Goal: Find specific page/section: Find specific page/section

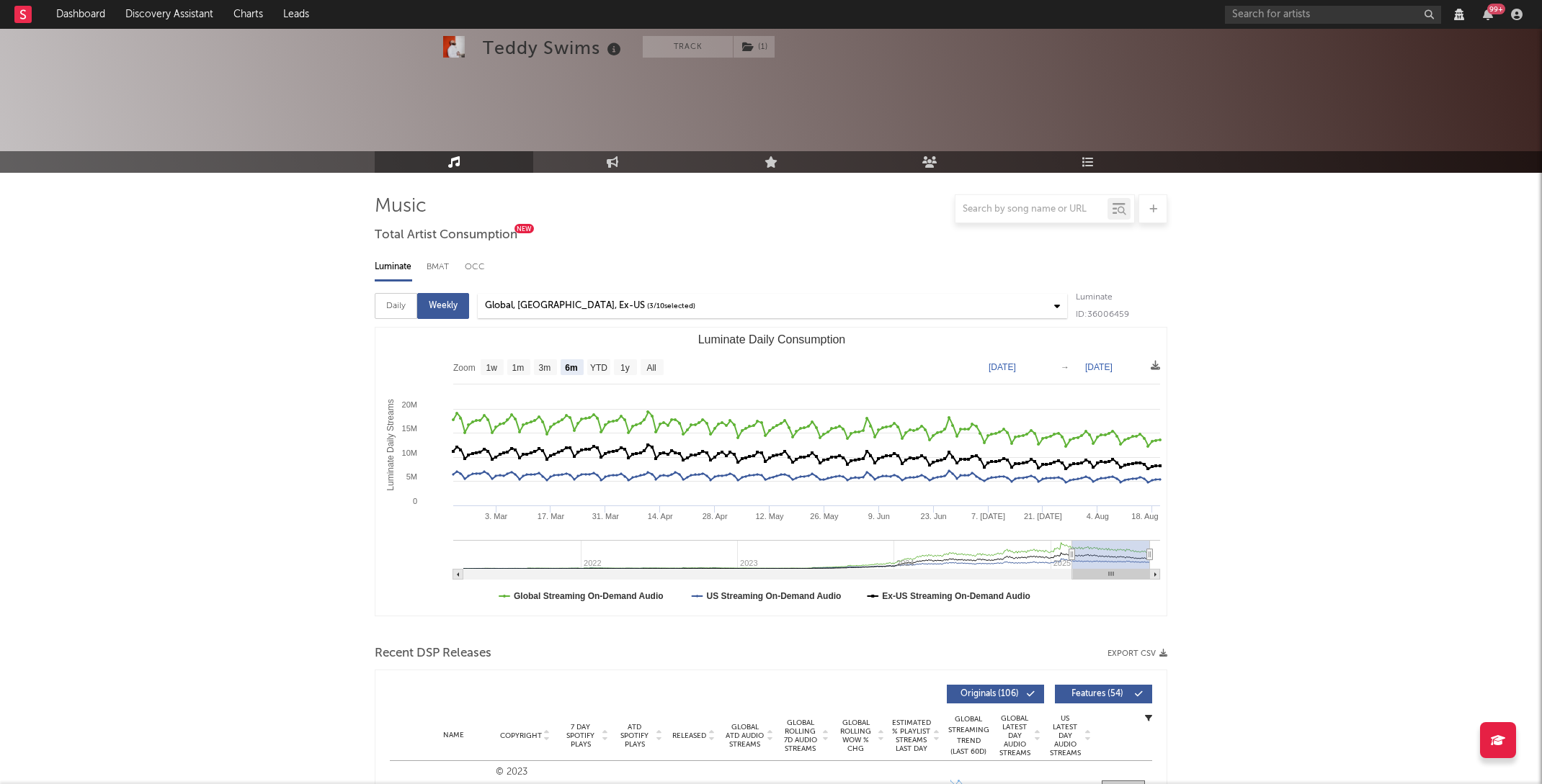
select select "6m"
select select "1w"
select select "View all"
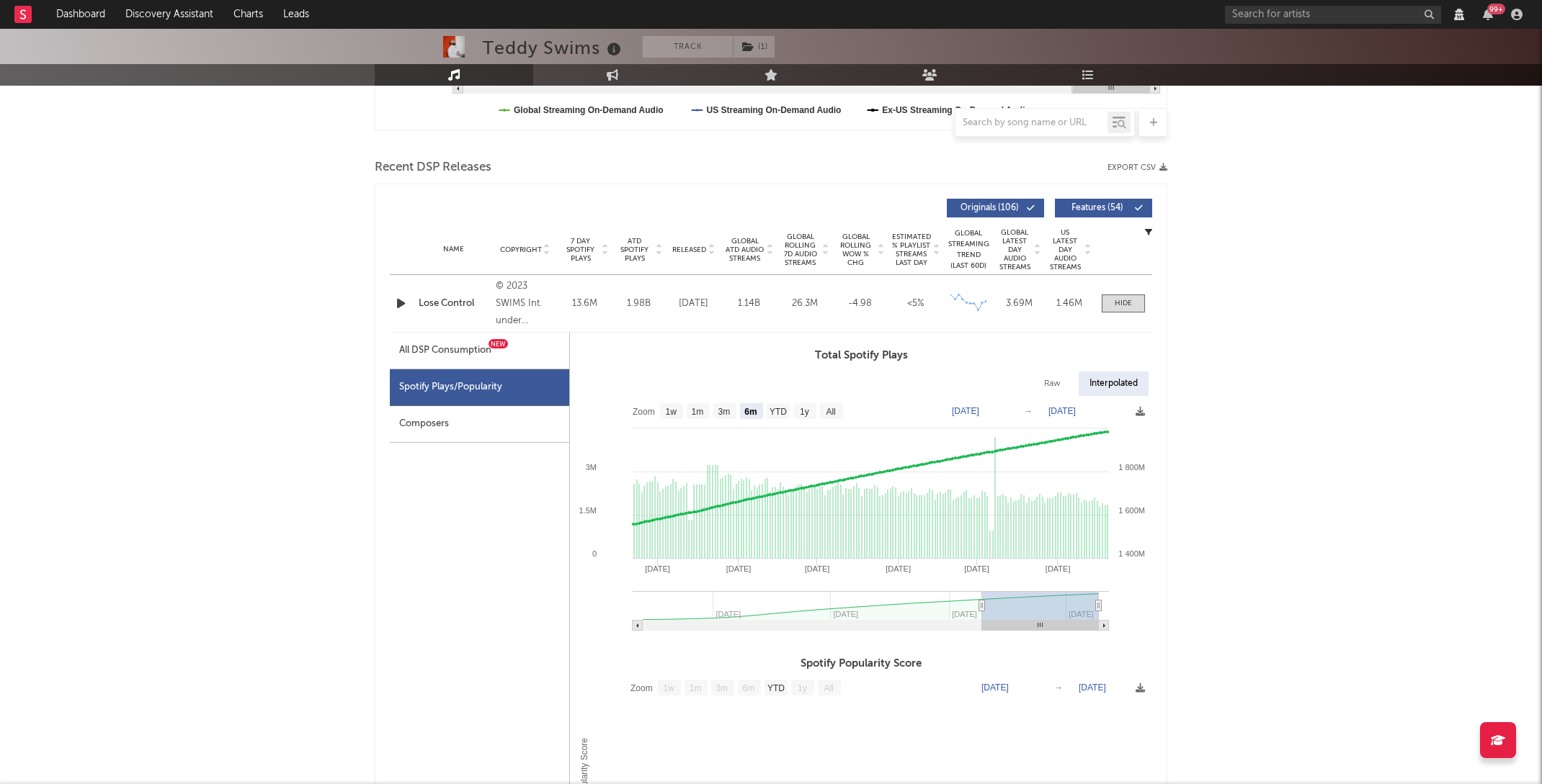
click at [1264, 25] on div "99 +" at bounding box center [1375, 14] width 303 height 28
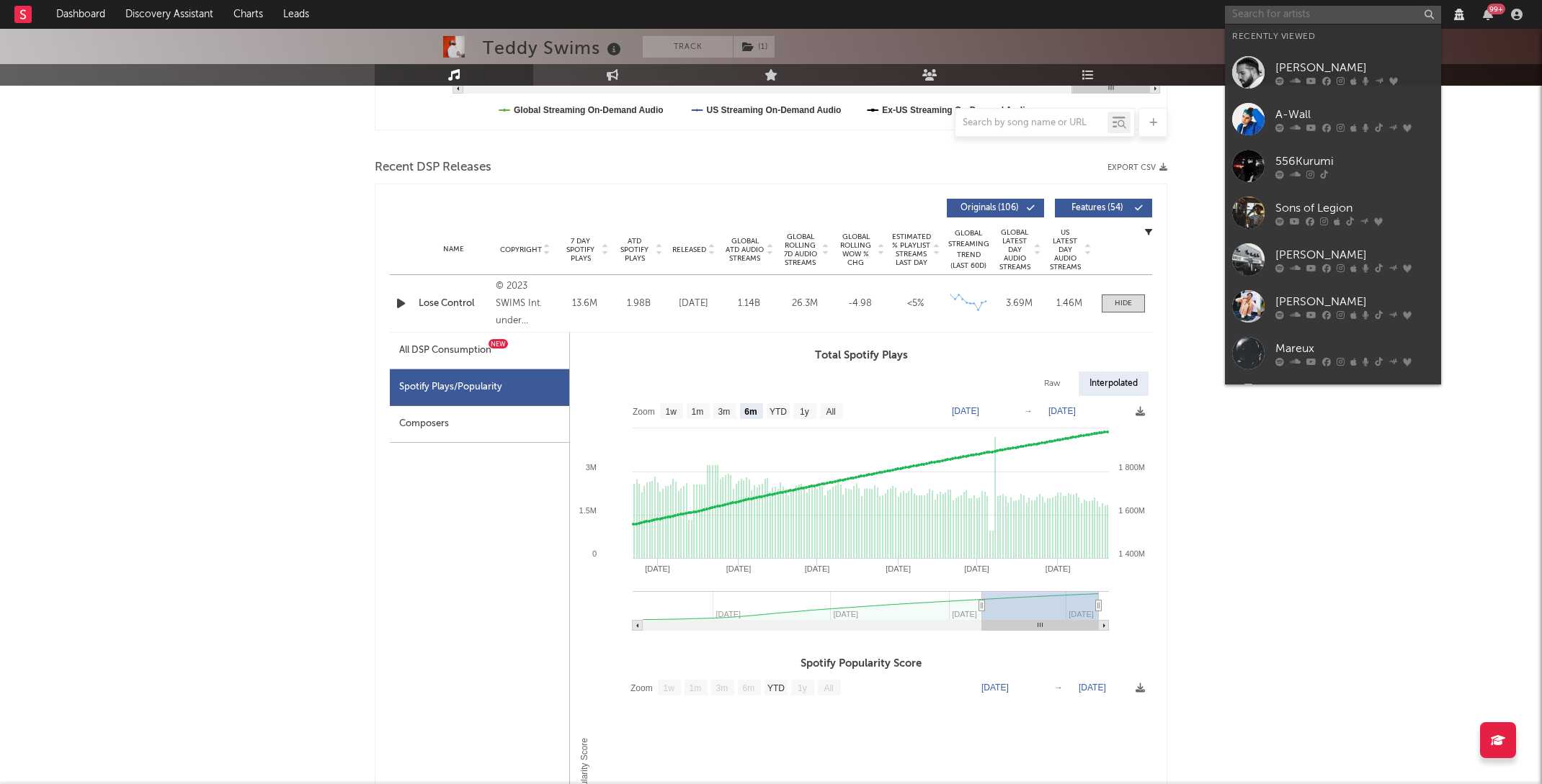
click at [1256, 8] on input "text" at bounding box center [1332, 15] width 216 height 18
paste input "[PERSON_NAME]"
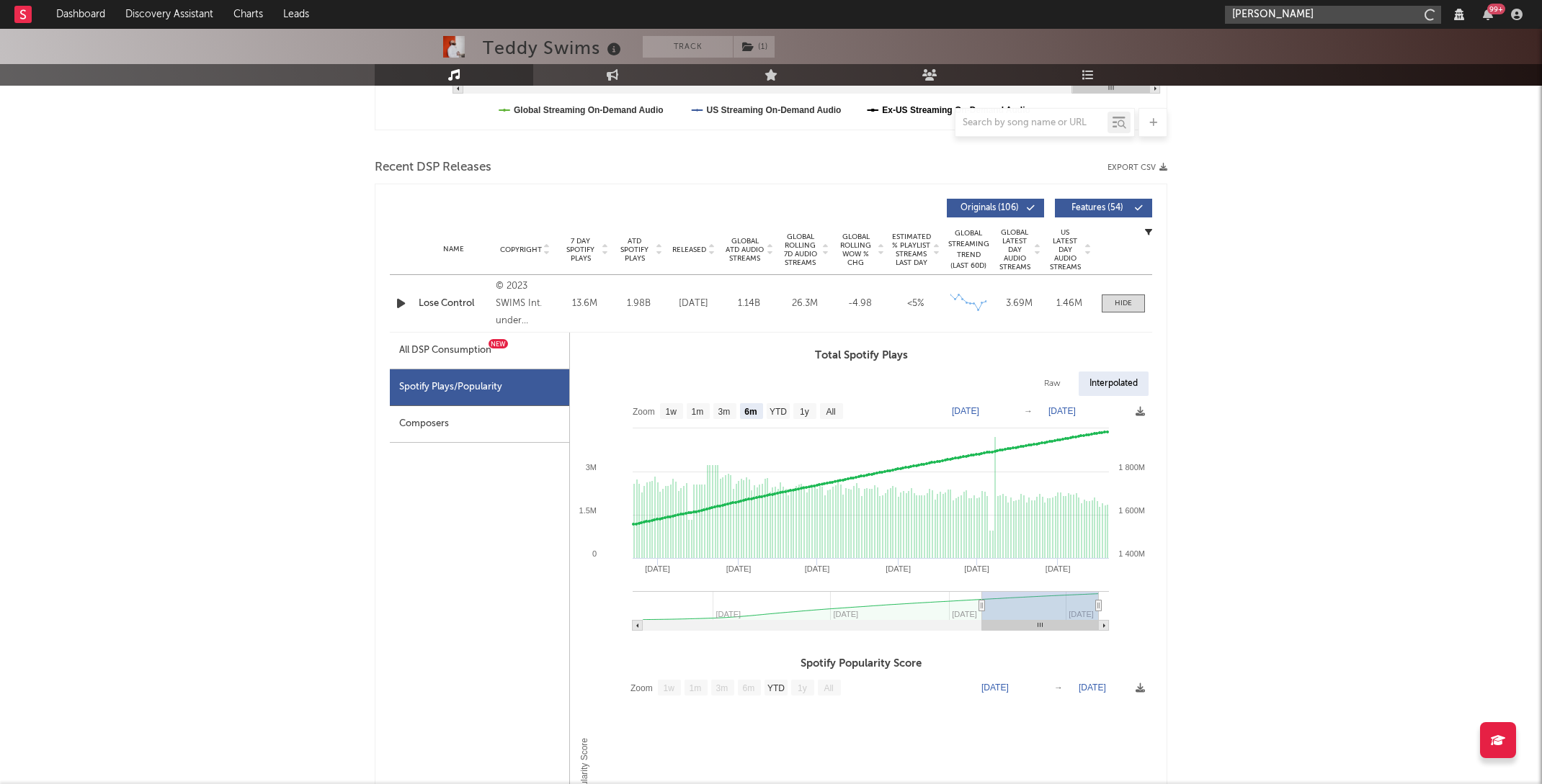
type input "[PERSON_NAME]"
click at [1300, 44] on div "[PERSON_NAME]" at bounding box center [1353, 43] width 158 height 17
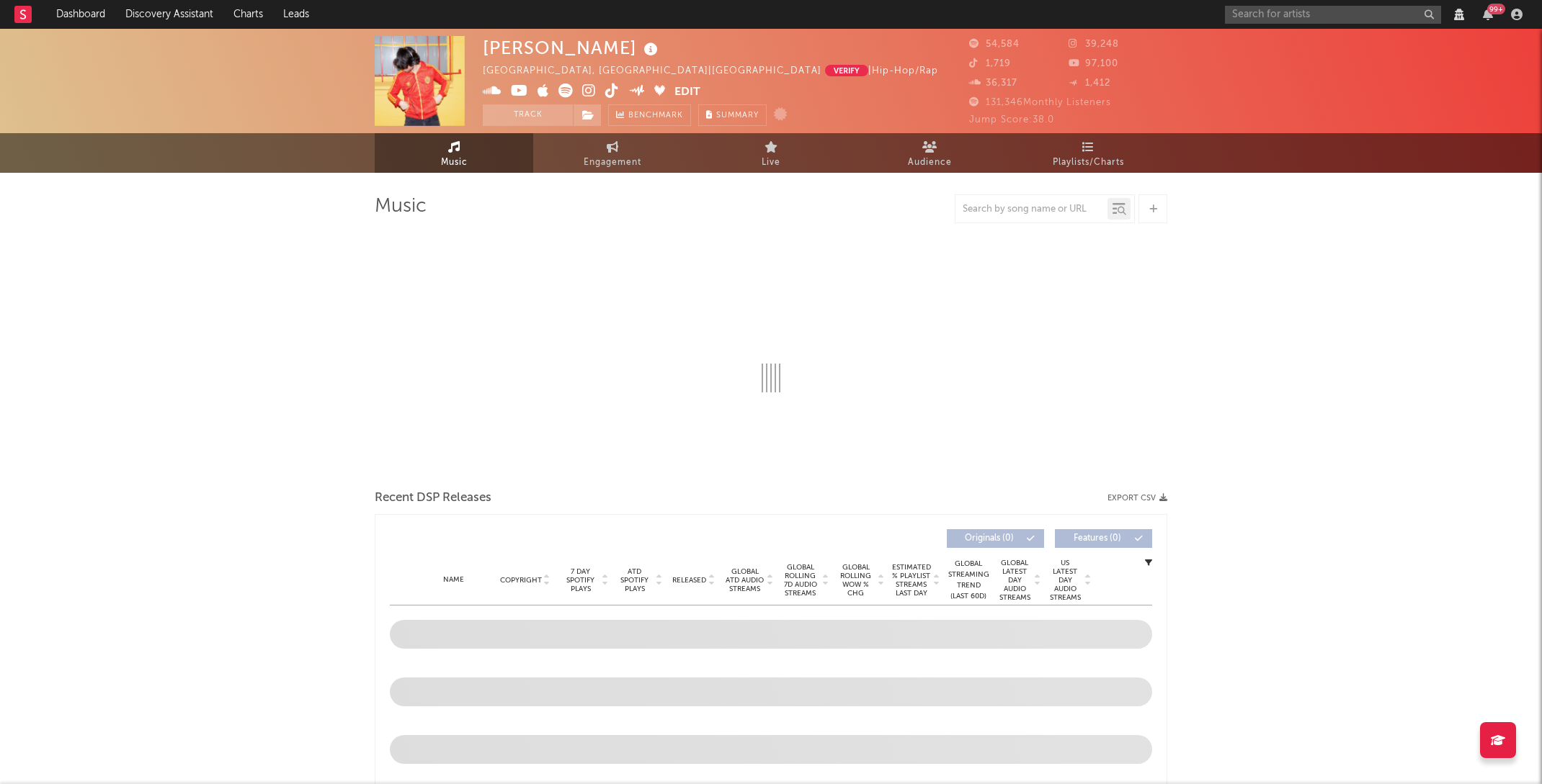
select select "View all"
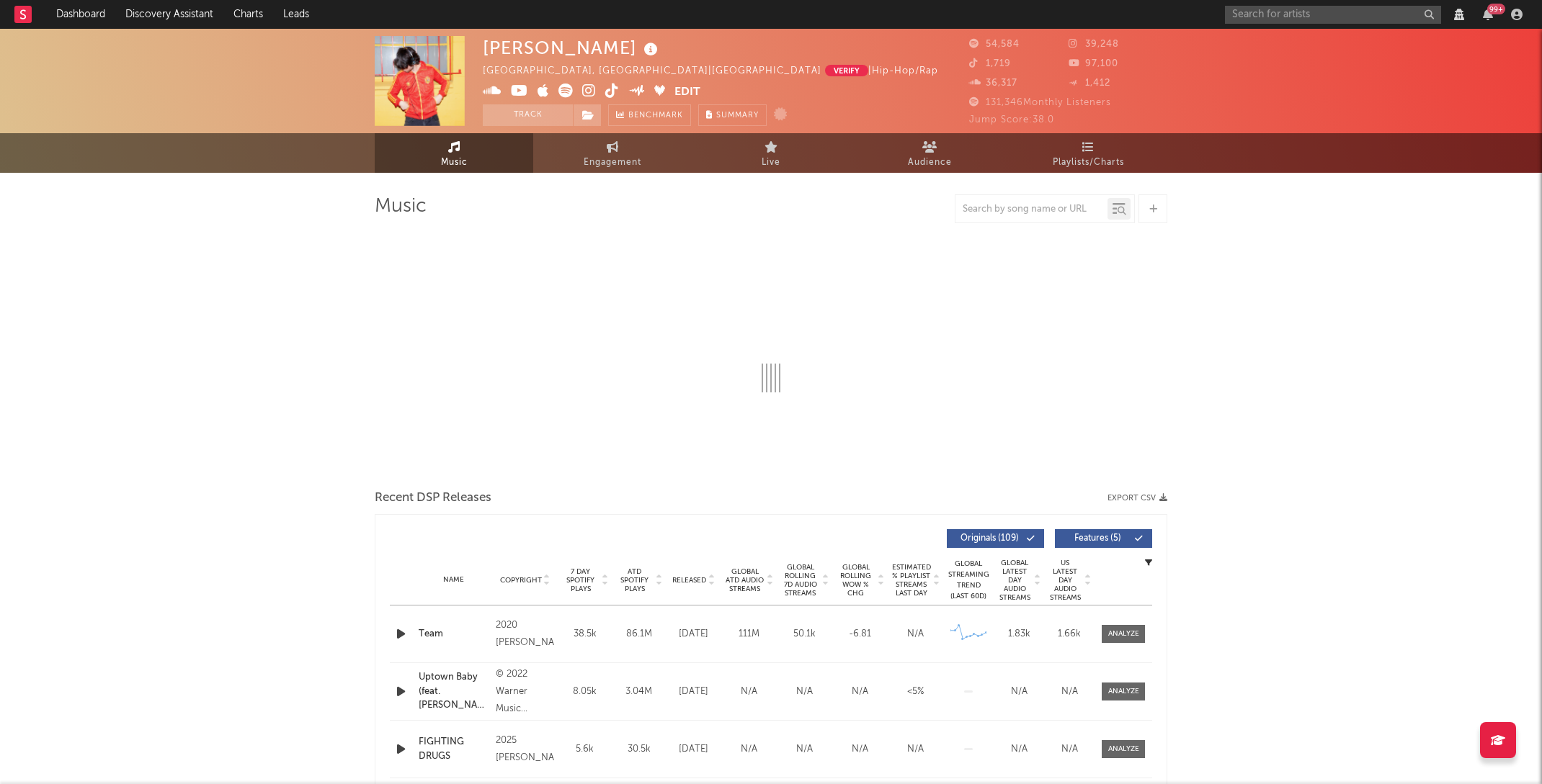
select select "6m"
select select "View all"
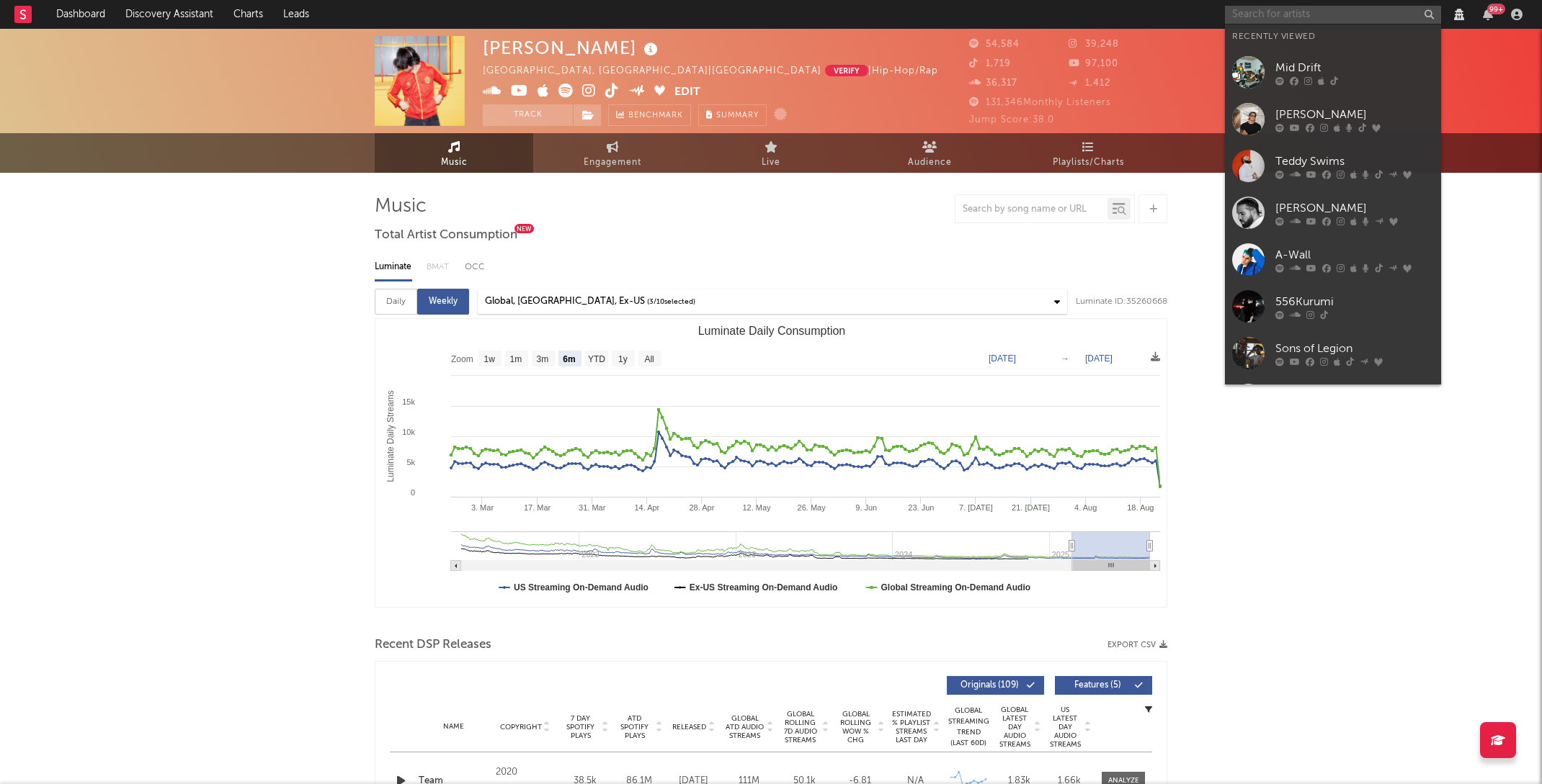
click at [1258, 18] on input "text" at bounding box center [1332, 15] width 216 height 18
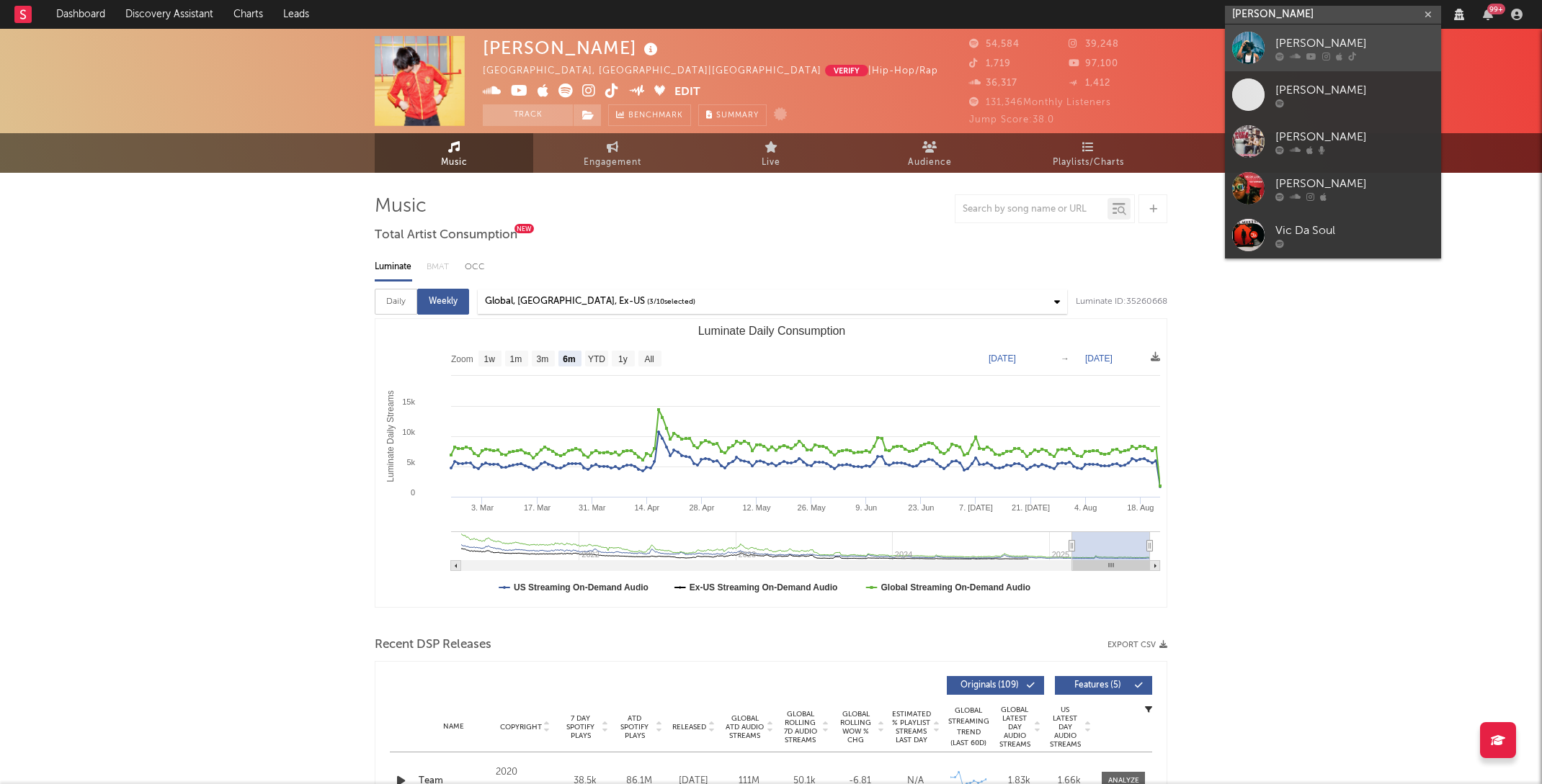
type input "[PERSON_NAME]"
click at [1314, 44] on div "[PERSON_NAME]" at bounding box center [1353, 43] width 158 height 17
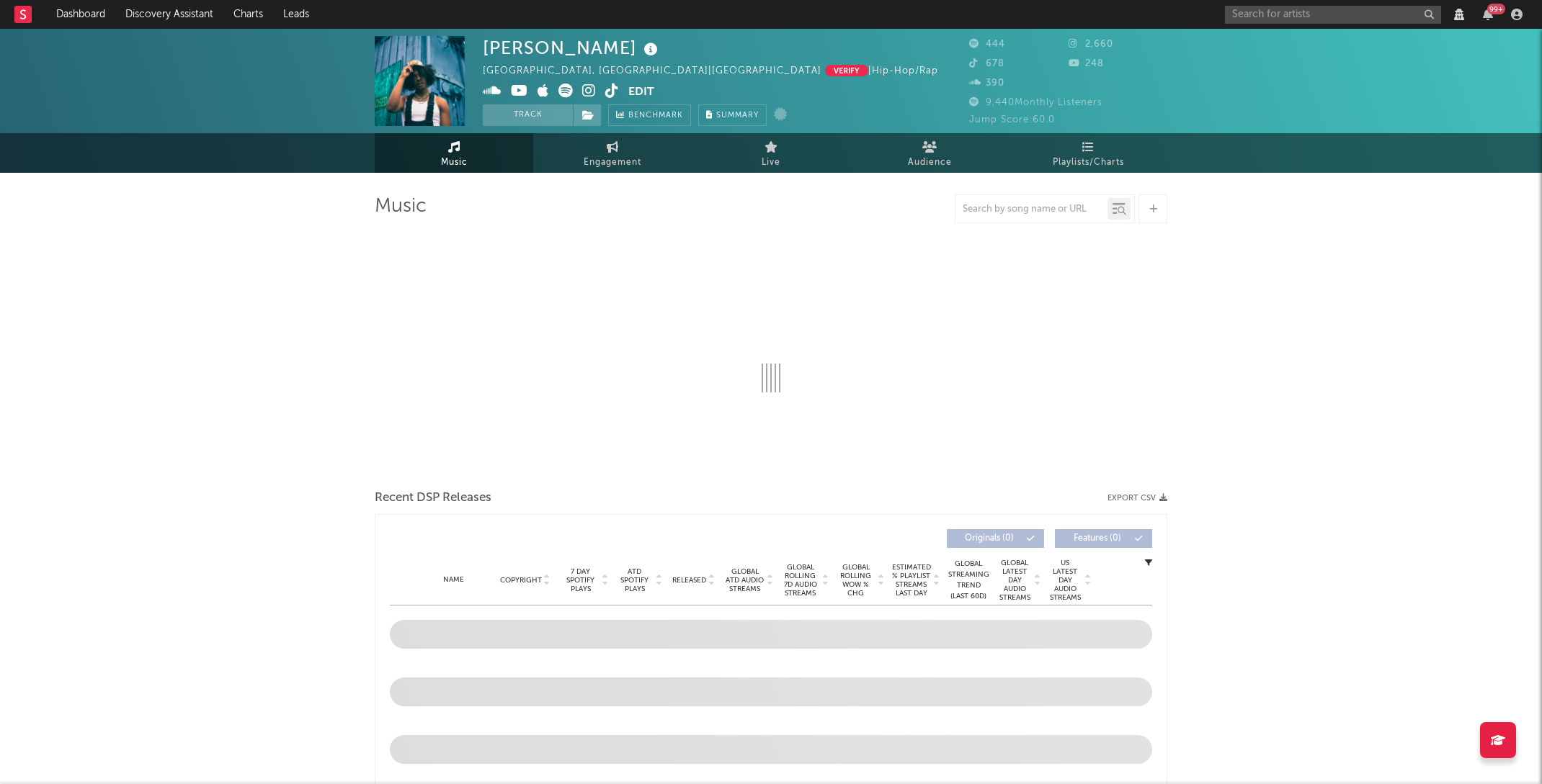
select select "View all"
